Goal: Task Accomplishment & Management: Use online tool/utility

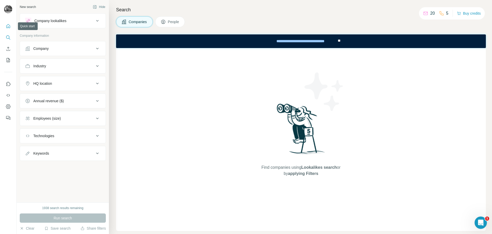
click at [9, 24] on icon "Quick start" at bounding box center [8, 26] width 5 height 5
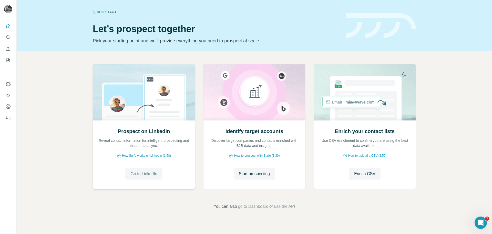
click at [159, 176] on button "Go to LinkedIn" at bounding box center [143, 173] width 37 height 11
click at [10, 37] on icon "Search" at bounding box center [8, 37] width 5 height 5
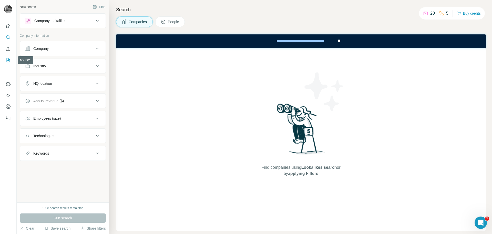
click at [8, 62] on icon "My lists" at bounding box center [8, 60] width 3 height 4
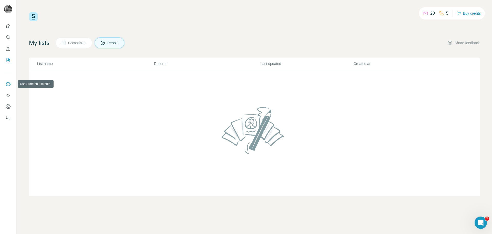
click at [8, 86] on icon "Use Surfe on LinkedIn" at bounding box center [8, 83] width 5 height 5
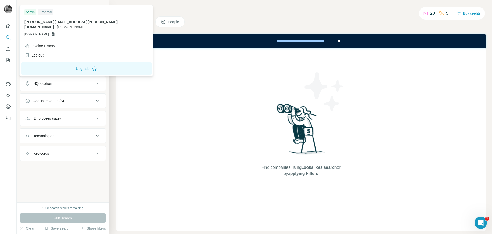
click at [8, 10] on img at bounding box center [8, 9] width 8 height 8
click at [10, 26] on icon "Quick start" at bounding box center [8, 26] width 4 height 4
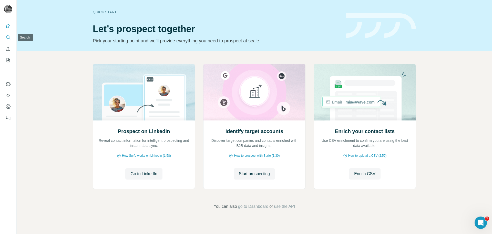
click at [7, 38] on icon "Search" at bounding box center [7, 36] width 3 height 3
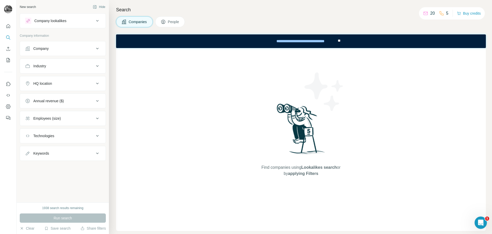
click at [59, 48] on div "Company" at bounding box center [59, 48] width 69 height 5
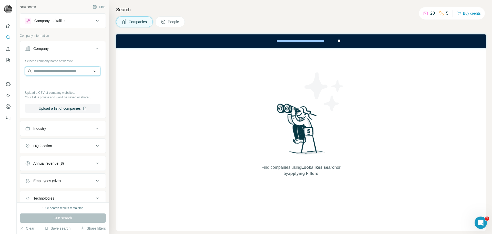
click at [56, 72] on input "text" at bounding box center [62, 70] width 75 height 9
type input "*"
type input "**********"
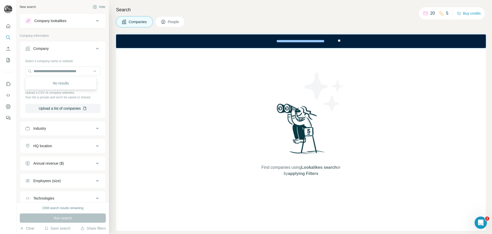
click at [70, 51] on button "Company" at bounding box center [63, 49] width 86 height 14
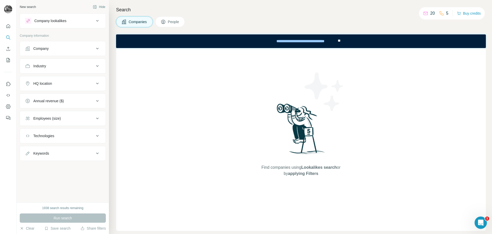
click at [62, 53] on button "Company" at bounding box center [63, 48] width 86 height 12
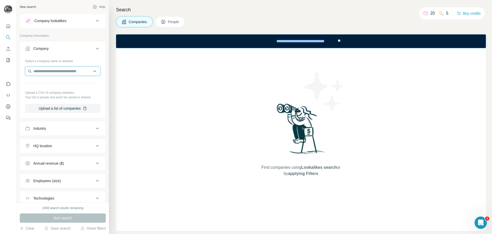
click at [54, 75] on input "text" at bounding box center [62, 70] width 75 height 9
click at [53, 71] on input "text" at bounding box center [62, 70] width 75 height 9
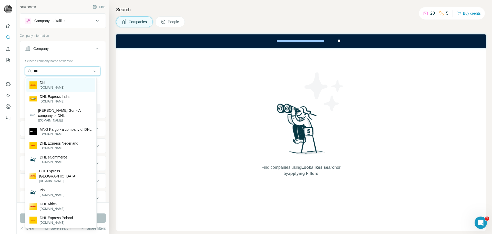
type input "***"
click at [54, 81] on div "Dhl dhl.com" at bounding box center [60, 85] width 69 height 14
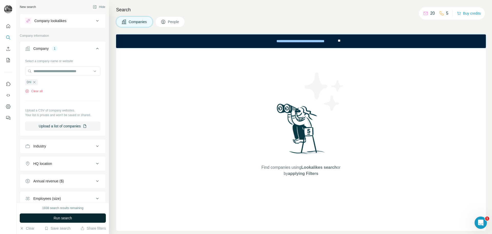
click at [71, 220] on button "Run search" at bounding box center [63, 217] width 86 height 9
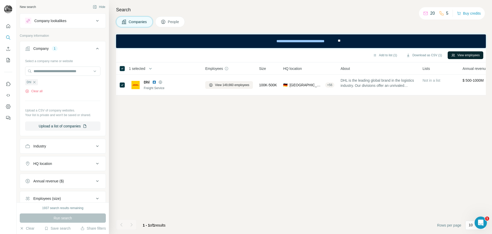
click at [469, 56] on button "View employees" at bounding box center [466, 55] width 36 height 8
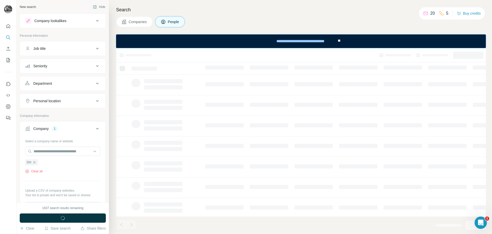
click at [78, 49] on div "Job title" at bounding box center [59, 48] width 69 height 5
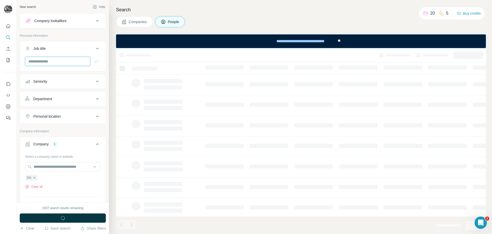
click at [63, 61] on input "text" at bounding box center [57, 61] width 65 height 9
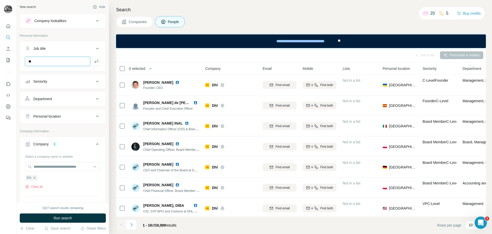
type input "*"
type input "**********"
click at [94, 60] on icon "button" at bounding box center [96, 61] width 5 height 5
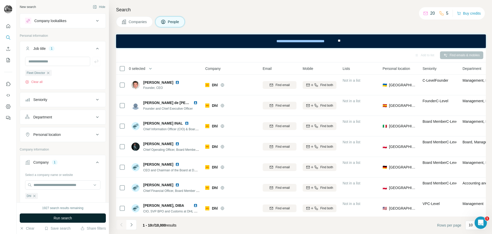
click at [80, 220] on button "Run search" at bounding box center [63, 217] width 86 height 9
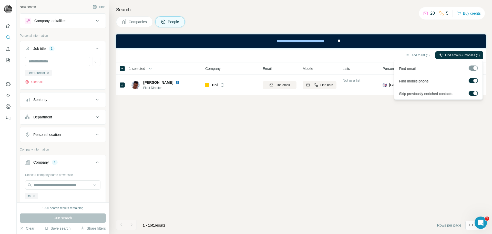
click at [475, 70] on div at bounding box center [473, 67] width 9 height 5
click at [429, 116] on div "Add to list (1) Find emails & mobiles (1) 1 selected People Company Email Mobil…" at bounding box center [301, 141] width 370 height 186
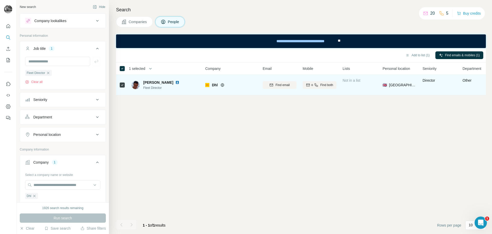
click at [365, 87] on div "Not in a list" at bounding box center [360, 85] width 34 height 14
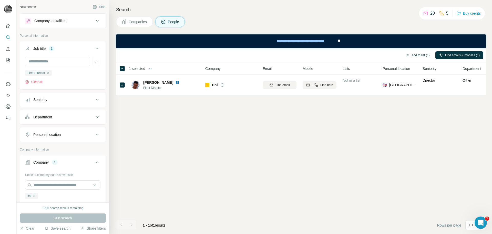
click at [419, 56] on button "Add to list (1)" at bounding box center [418, 55] width 32 height 8
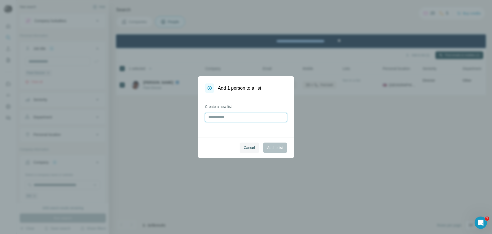
click at [234, 117] on input "text" at bounding box center [246, 117] width 82 height 9
type input "**********"
click at [270, 148] on span "Add to list" at bounding box center [275, 147] width 16 height 5
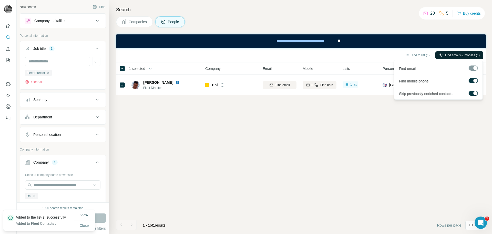
click at [476, 55] on span "Find emails & mobiles (1)" at bounding box center [462, 55] width 35 height 5
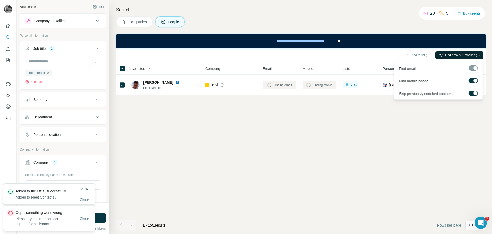
click at [348, 166] on div "Add to list (1) Find emails & mobiles (1) 1 selected People Company Email Mobil…" at bounding box center [301, 141] width 370 height 186
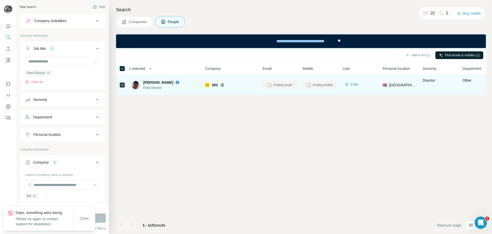
click at [153, 81] on span "Richard Crook" at bounding box center [158, 82] width 30 height 5
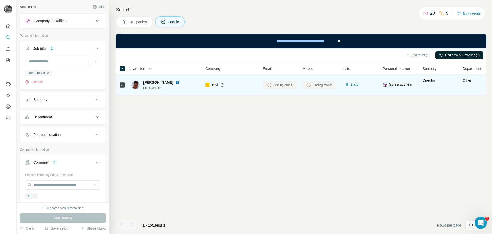
click at [153, 86] on span "Fleet Director" at bounding box center [162, 87] width 38 height 5
click at [135, 86] on img at bounding box center [136, 85] width 8 height 8
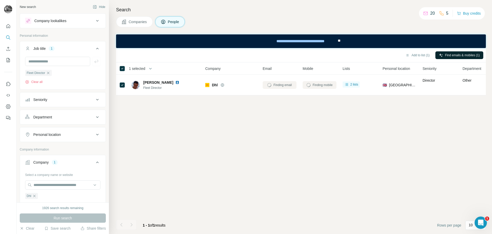
drag, startPoint x: 376, startPoint y: 127, endPoint x: 396, endPoint y: 114, distance: 24.2
click at [376, 128] on div "Add to list (1) Find emails & mobiles (1) 1 selected People Company Email Mobil…" at bounding box center [301, 141] width 370 height 186
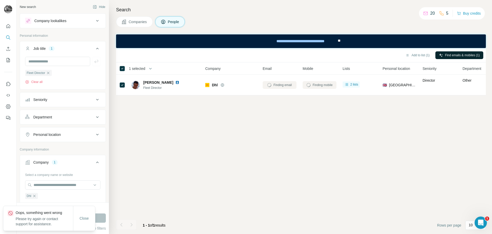
click at [338, 122] on div "Add to list (1) Find emails & mobiles (1) 1 selected People Company Email Mobil…" at bounding box center [301, 141] width 370 height 186
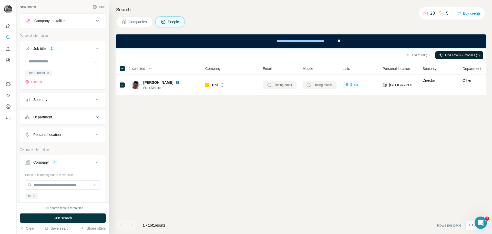
click at [280, 141] on div "Add to list (1) Find emails & mobiles (1) 1 selected People Company Email Mobil…" at bounding box center [301, 141] width 370 height 186
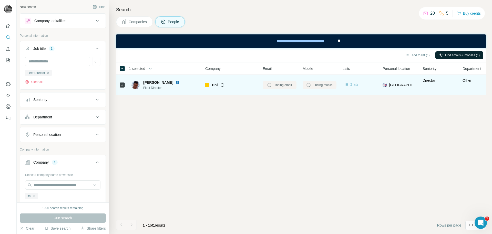
click at [356, 85] on span "2 lists" at bounding box center [355, 84] width 8 height 5
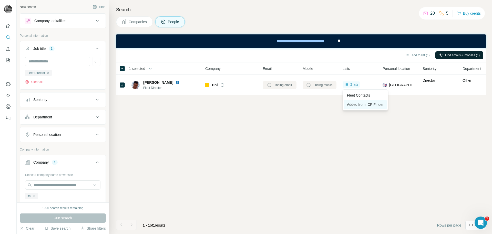
click at [363, 106] on link "Added from ICP Finder" at bounding box center [365, 104] width 43 height 9
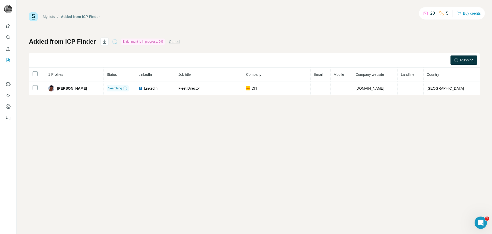
click at [211, 146] on div "My lists / Added from ICP Finder 20 5 Buy credits Added from ICP Finder Enrichm…" at bounding box center [255, 117] width 476 height 234
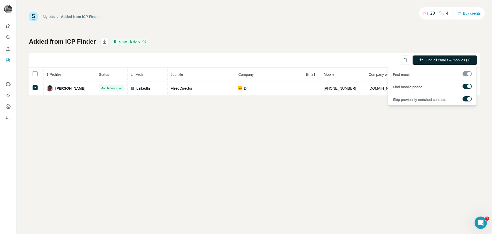
click at [428, 60] on span "Find all emails & mobiles (1)" at bounding box center [448, 59] width 45 height 5
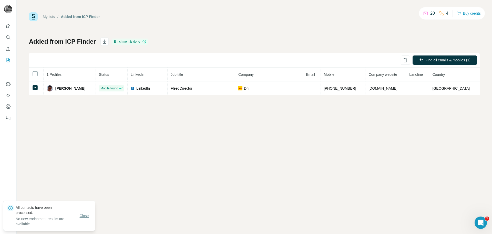
click at [83, 216] on span "Close" at bounding box center [84, 215] width 9 height 5
click at [117, 149] on div "My lists / Added from ICP Finder 20 4 Buy credits Added from ICP Finder Enrichm…" at bounding box center [255, 117] width 476 height 234
click at [382, 125] on div "My lists / Added from ICP Finder 20 4 Buy credits Added from ICP Finder Enrichm…" at bounding box center [255, 117] width 476 height 234
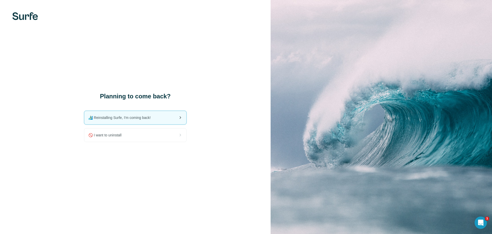
click at [144, 116] on span "🏄🏻‍♂️ Reinstalling Surfe, I'm coming back!" at bounding box center [121, 117] width 66 height 5
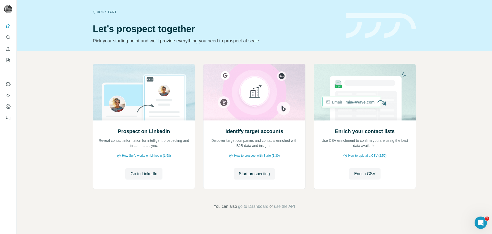
click at [105, 11] on div "Quick start" at bounding box center [216, 11] width 247 height 5
click at [109, 26] on h1 "Let’s prospect together" at bounding box center [216, 29] width 247 height 10
drag, startPoint x: 203, startPoint y: 38, endPoint x: 208, endPoint y: 38, distance: 4.9
click at [205, 38] on p "Pick your starting point and we’ll provide everything you need to prospect at s…" at bounding box center [216, 40] width 247 height 7
click at [103, 8] on div "Quick start Let’s prospect together Pick your starting point and we’ll provide …" at bounding box center [216, 25] width 247 height 37
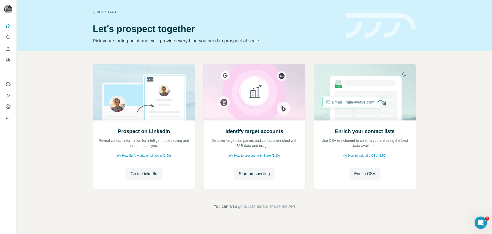
drag, startPoint x: 104, startPoint y: 12, endPoint x: 71, endPoint y: 1, distance: 34.8
click at [104, 12] on div "Quick start" at bounding box center [216, 11] width 247 height 5
click at [447, 123] on div "Prospect on LinkedIn Reveal contact information for intelligent prospecting and…" at bounding box center [255, 136] width 476 height 170
click at [9, 26] on icon "Quick start" at bounding box center [8, 26] width 5 height 5
click at [9, 37] on icon "Search" at bounding box center [7, 36] width 3 height 3
